Goal: Task Accomplishment & Management: Manage account settings

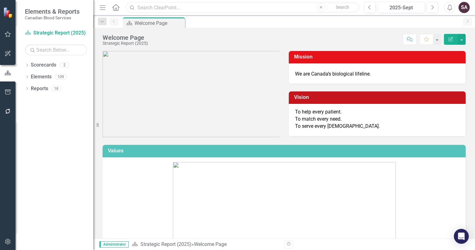
click at [283, 7] on input "text" at bounding box center [243, 7] width 234 height 11
type input "aiston"
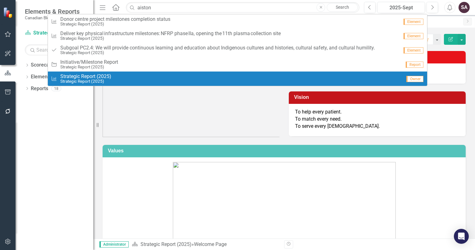
click at [78, 80] on small "Strategic Report (2025)" at bounding box center [85, 81] width 51 height 5
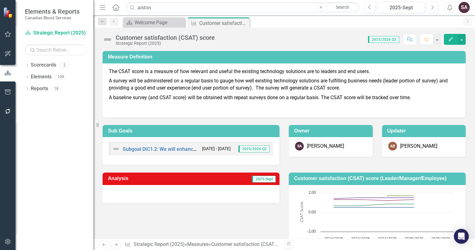
click at [197, 86] on p "A survey will be administered on a regular basis to gauge how well existing tec…" at bounding box center [284, 84] width 351 height 17
click at [169, 150] on link "Subgoal DIC1.2: We will enhance operational and organizational productivity, su…" at bounding box center [354, 149] width 463 height 6
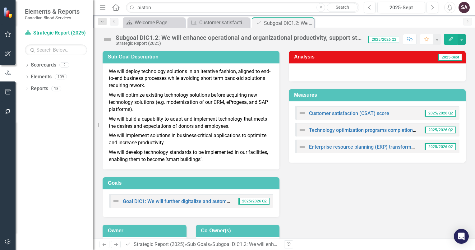
scroll to position [24, 0]
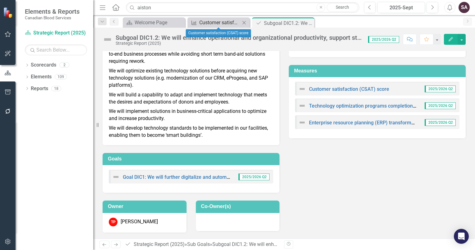
click at [222, 23] on div "Customer satisfaction (CSAT) score" at bounding box center [219, 23] width 41 height 8
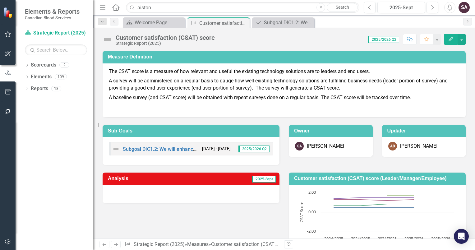
click at [206, 190] on div at bounding box center [191, 194] width 177 height 18
click at [151, 21] on div "Welcome Page" at bounding box center [155, 23] width 41 height 8
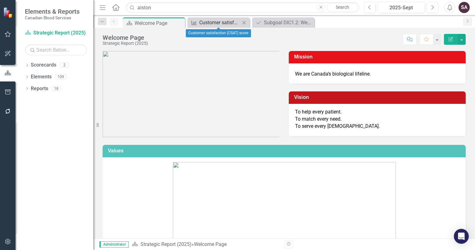
click at [213, 25] on div "Customer satisfaction (CSAT) score" at bounding box center [219, 23] width 41 height 8
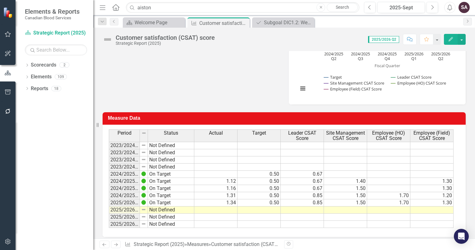
scroll to position [189, 0]
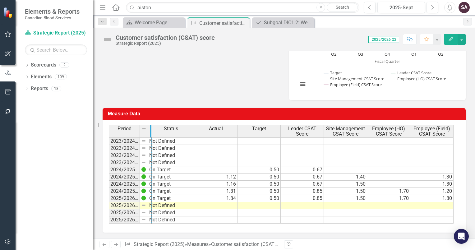
drag, startPoint x: 139, startPoint y: 134, endPoint x: 151, endPoint y: 134, distance: 11.8
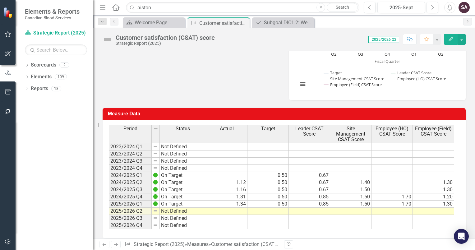
click at [185, 212] on td "Not Defined" at bounding box center [183, 211] width 46 height 7
click at [237, 212] on td at bounding box center [226, 211] width 41 height 7
click at [243, 210] on td at bounding box center [226, 211] width 41 height 7
click at [245, 67] on div "Analysis 2025-Sept Customer satisfaction (CSAT) score (Leader/Manager/Employee)…" at bounding box center [284, 38] width 373 height 124
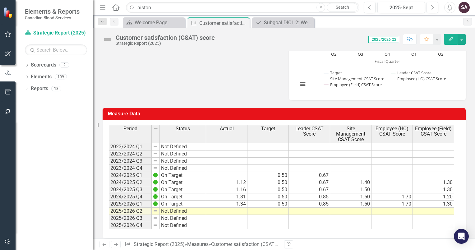
click at [321, 212] on td at bounding box center [309, 211] width 41 height 7
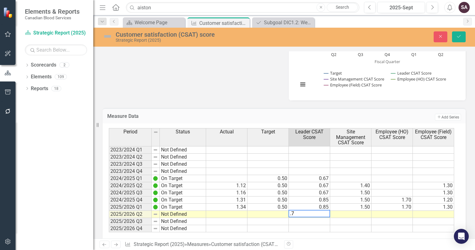
type textarea ".79"
click at [331, 111] on div "Measure Data Add Add Series" at bounding box center [284, 115] width 363 height 15
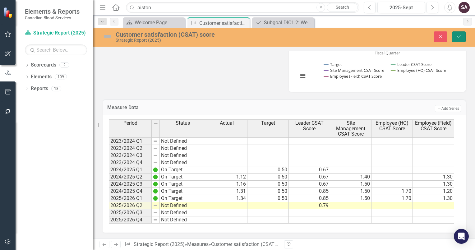
click at [463, 41] on button "Save" at bounding box center [459, 36] width 14 height 11
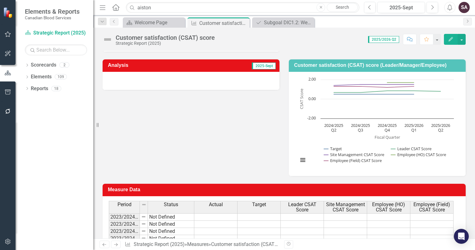
scroll to position [110, 0]
